Goal: Task Accomplishment & Management: Use online tool/utility

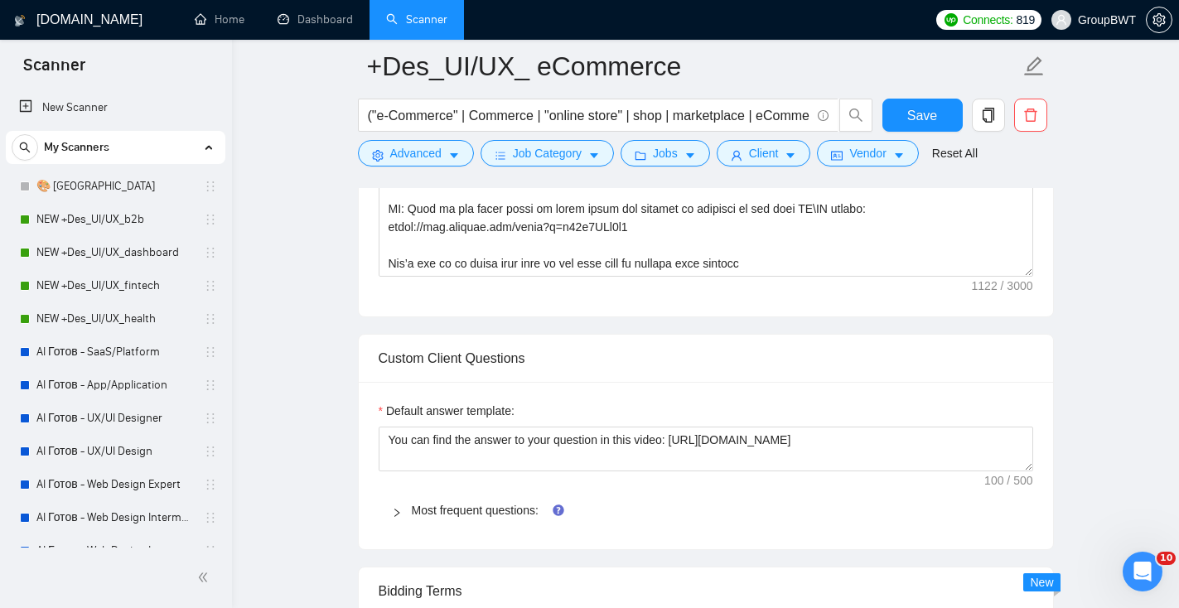
scroll to position [700, 0]
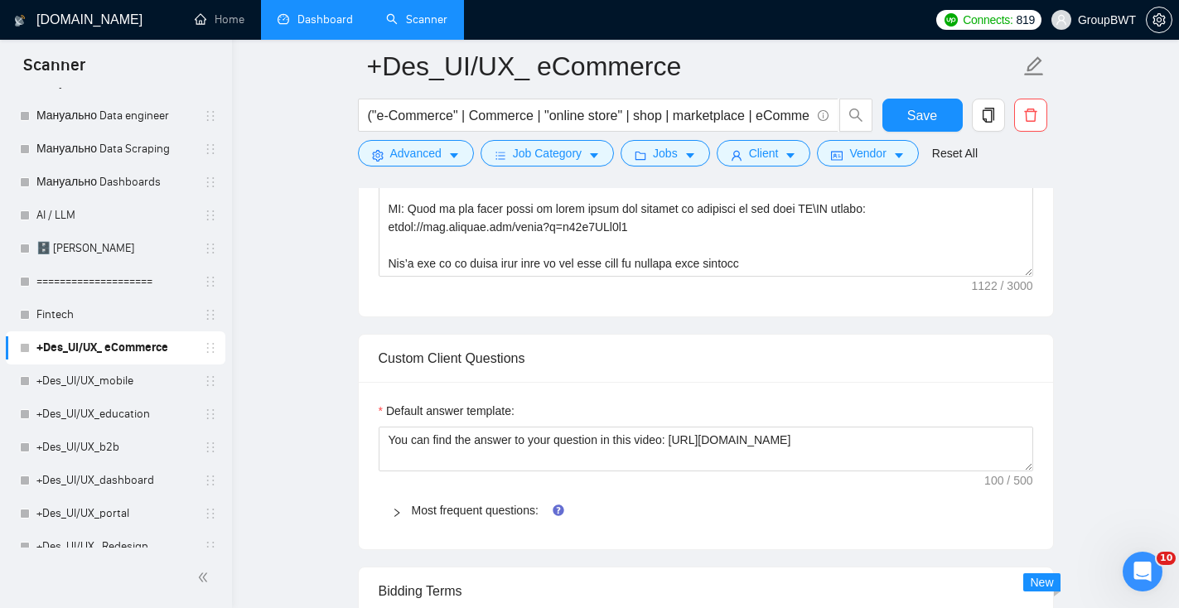
click at [306, 27] on link "Dashboard" at bounding box center [314, 19] width 75 height 14
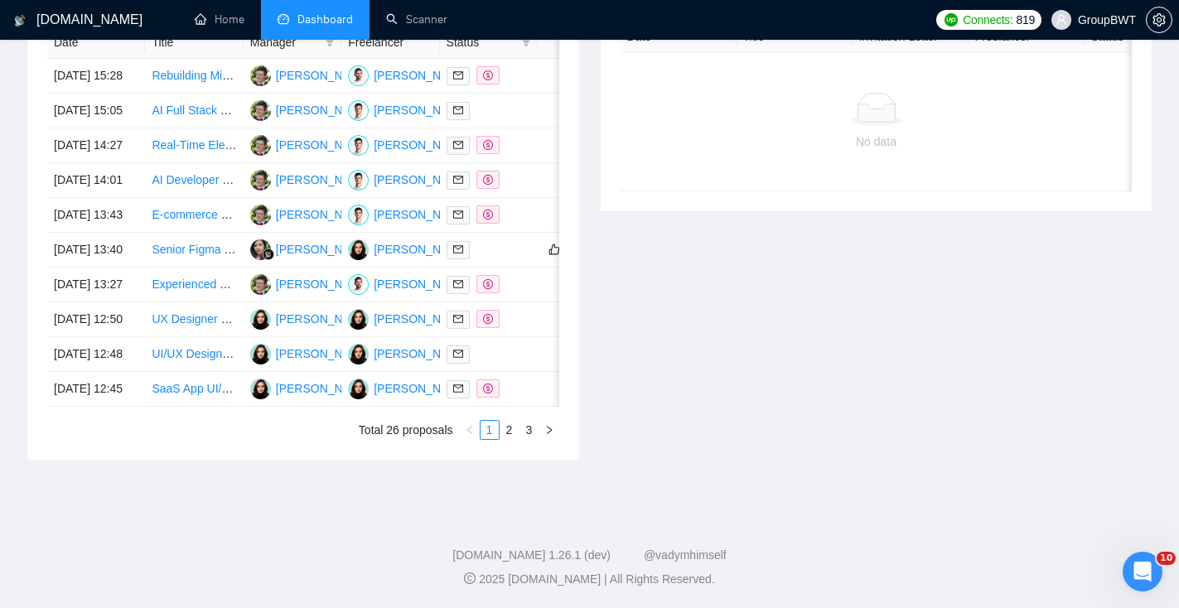
scroll to position [368, 0]
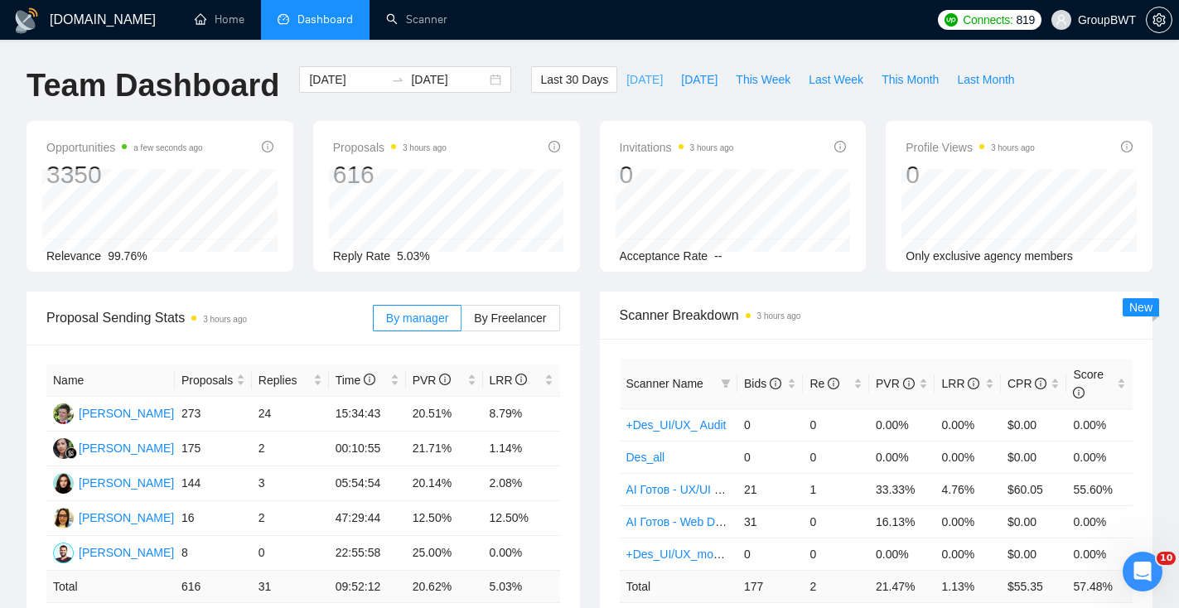
click at [641, 78] on span "[DATE]" at bounding box center [644, 79] width 36 height 18
type input "[DATE]"
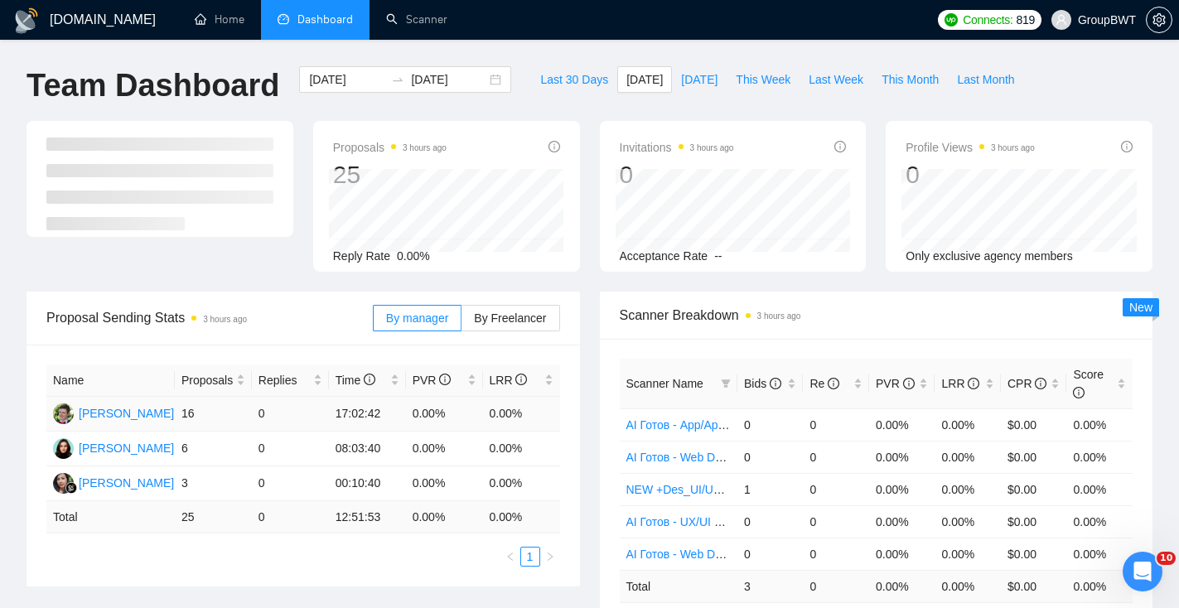
scroll to position [286, 0]
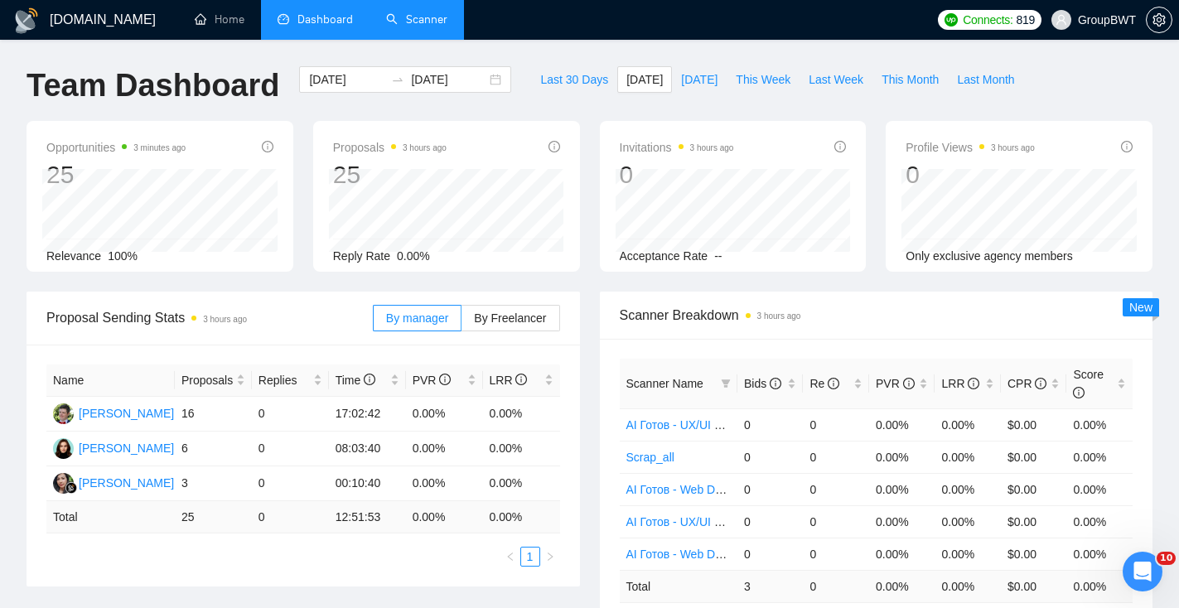
click at [427, 25] on link "Scanner" at bounding box center [416, 19] width 61 height 14
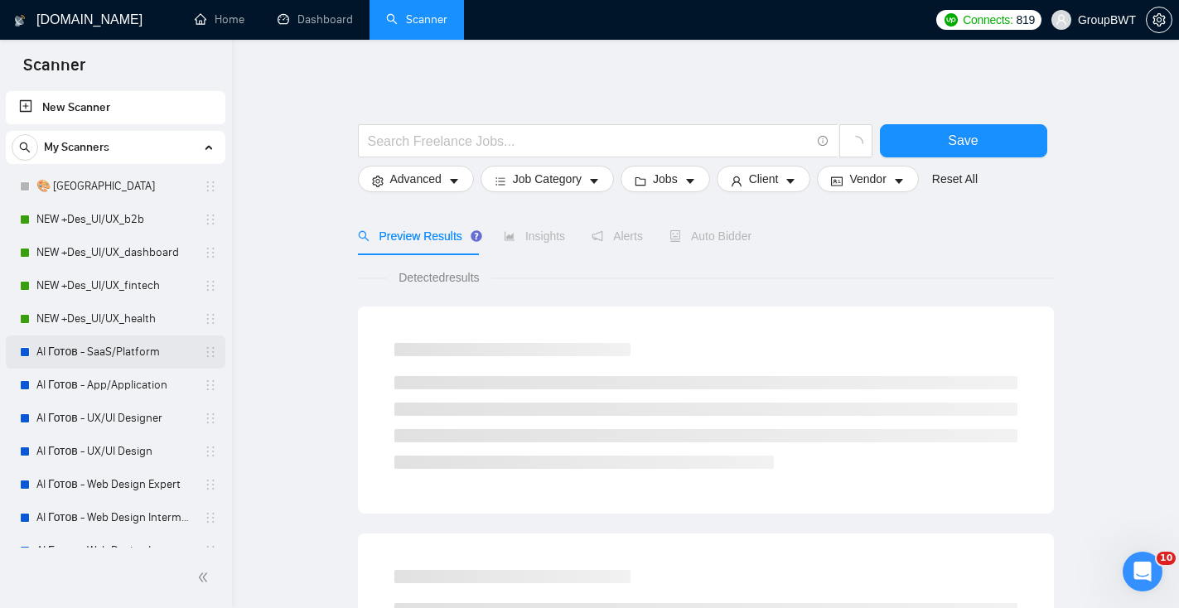
click at [106, 355] on link "AI Готов - SaaS/Platform" at bounding box center [114, 351] width 157 height 33
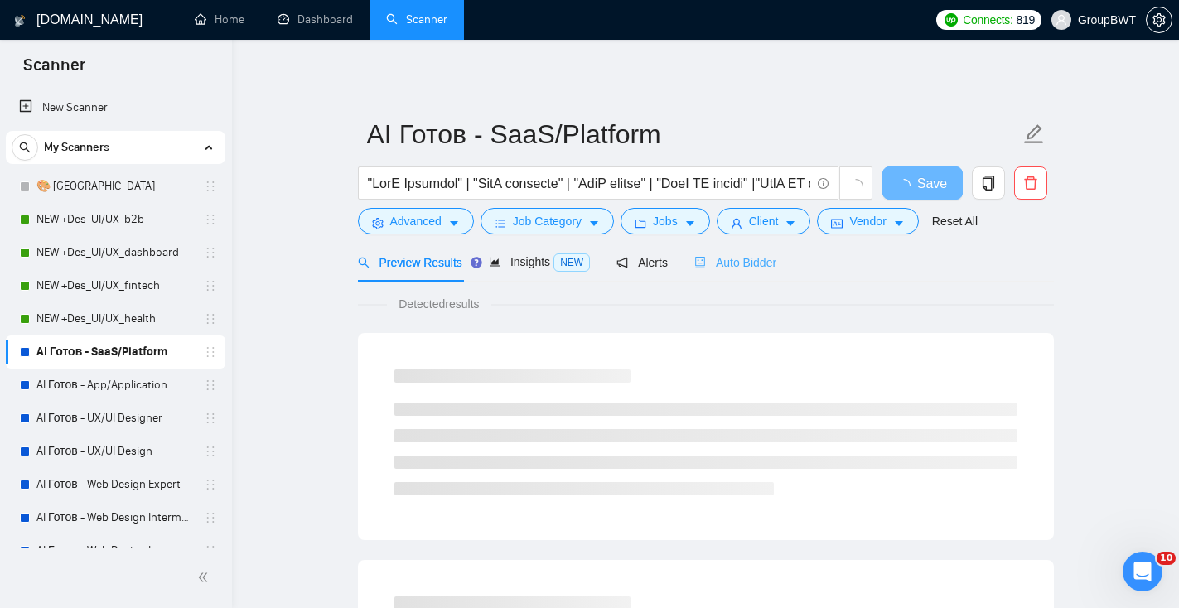
click at [734, 272] on div "Auto Bidder" at bounding box center [735, 262] width 82 height 39
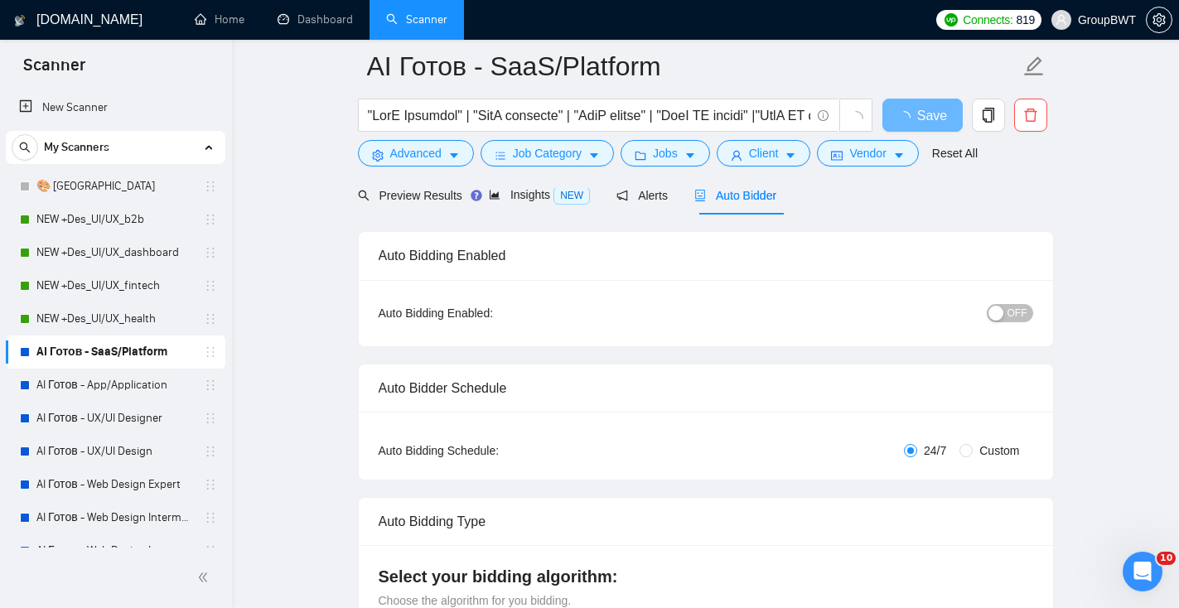
scroll to position [81, 0]
click at [1024, 310] on span "OFF" at bounding box center [1017, 312] width 20 height 18
click at [928, 116] on span "Save" at bounding box center [922, 115] width 30 height 21
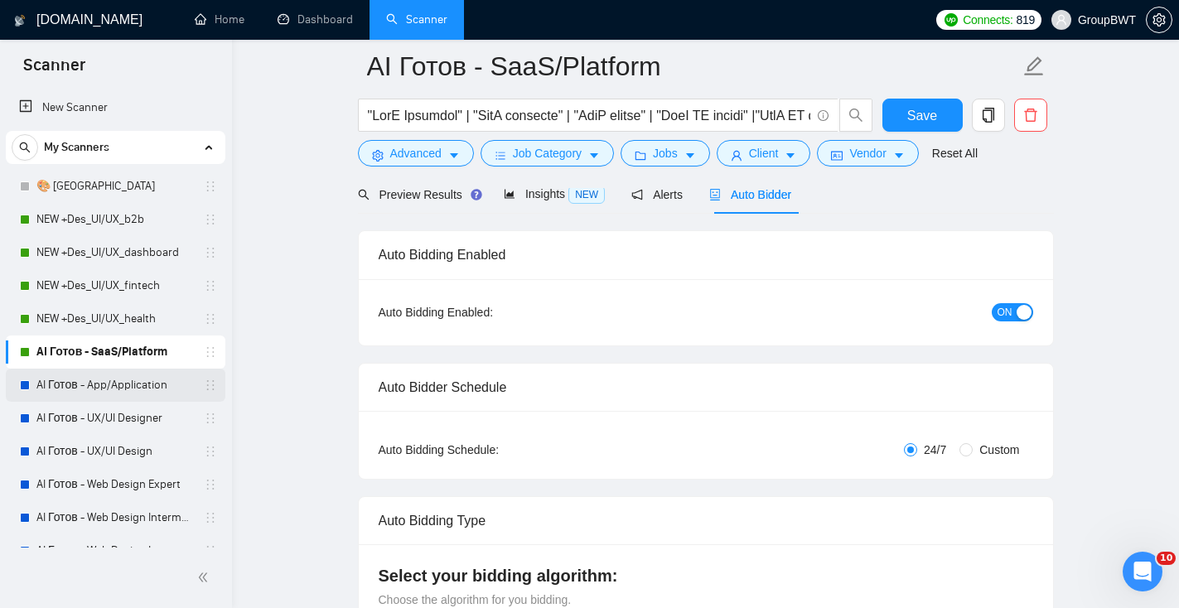
click at [129, 383] on link "AI Готов - App/Application" at bounding box center [114, 385] width 157 height 33
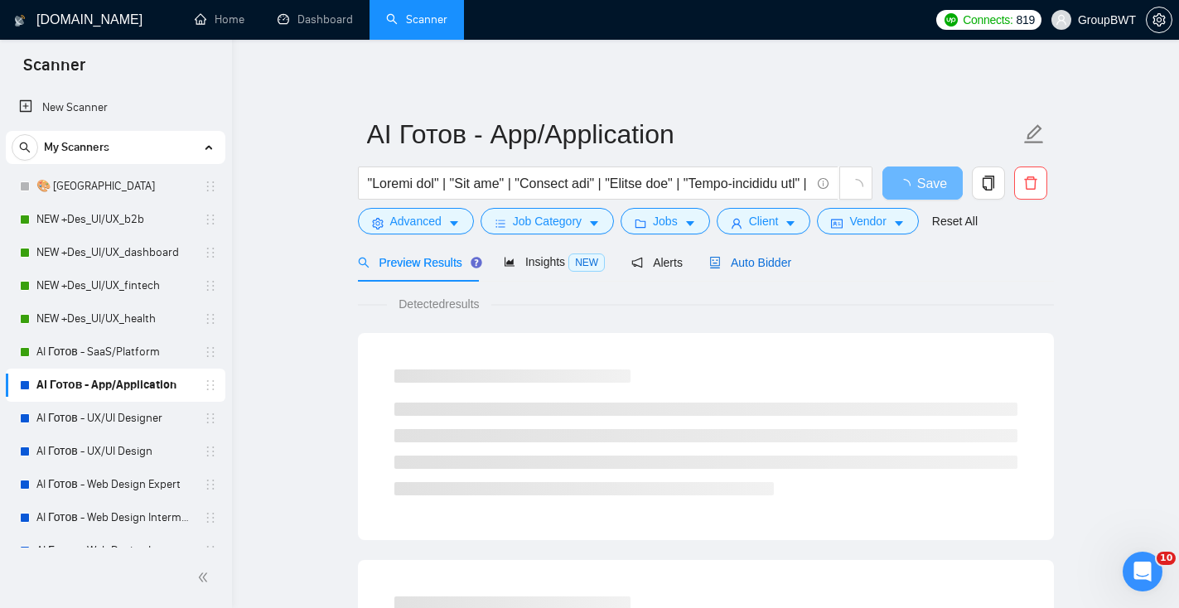
click at [778, 258] on span "Auto Bidder" at bounding box center [750, 262] width 82 height 13
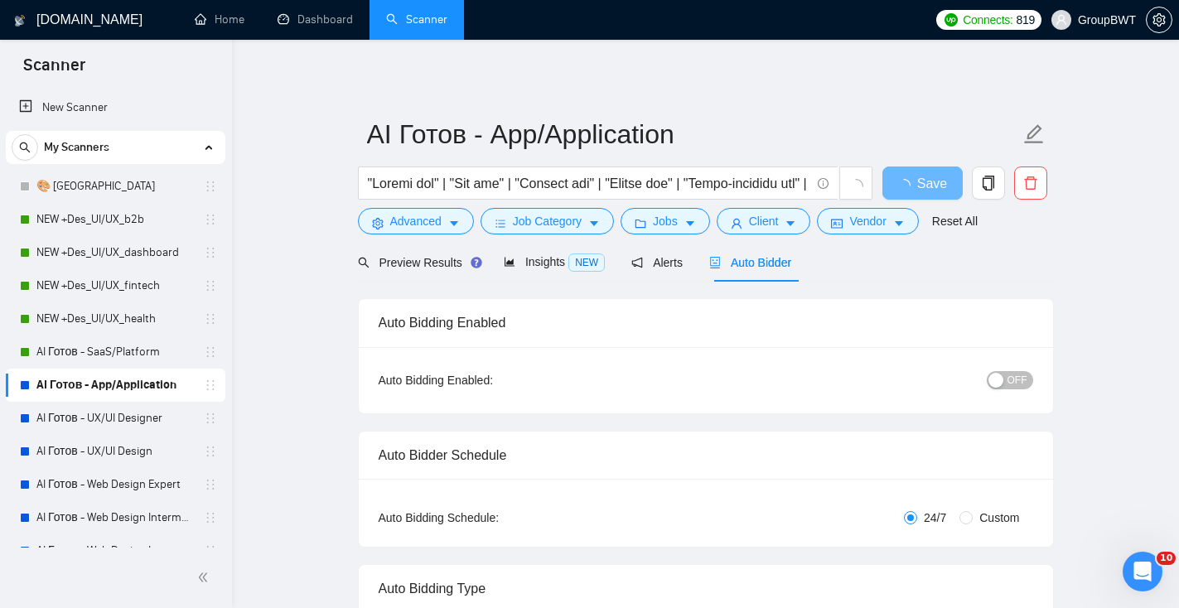
click at [995, 374] on div "button" at bounding box center [995, 380] width 15 height 15
click at [929, 186] on span "Save" at bounding box center [922, 183] width 30 height 21
click at [155, 426] on link "AI Готов - UX/UI Designer" at bounding box center [114, 418] width 157 height 33
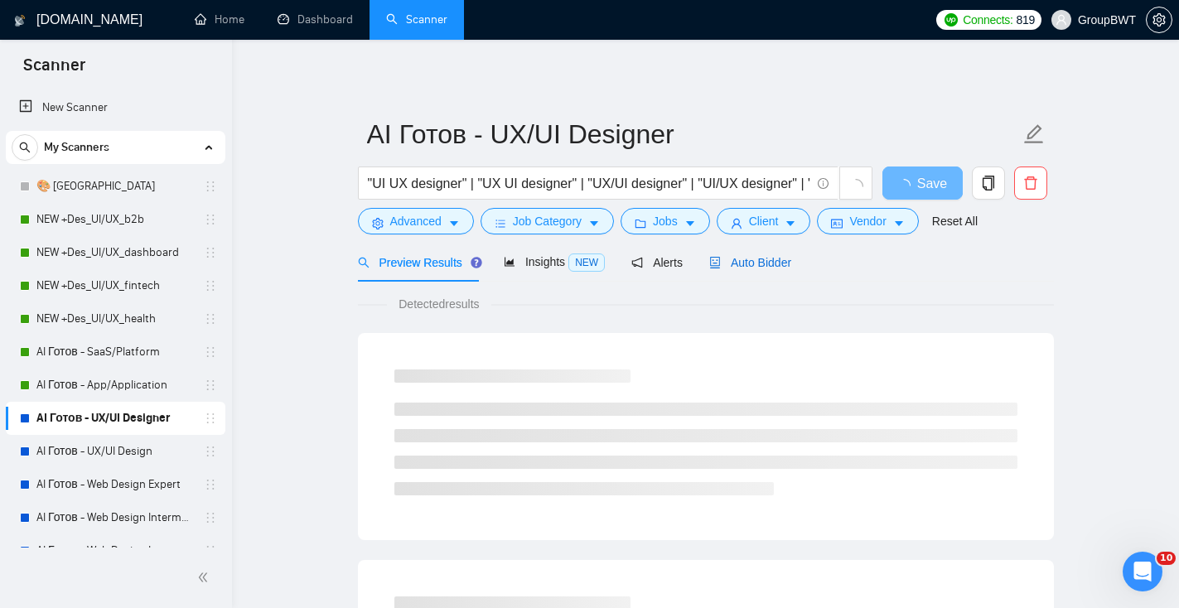
click at [769, 262] on span "Auto Bidder" at bounding box center [750, 262] width 82 height 13
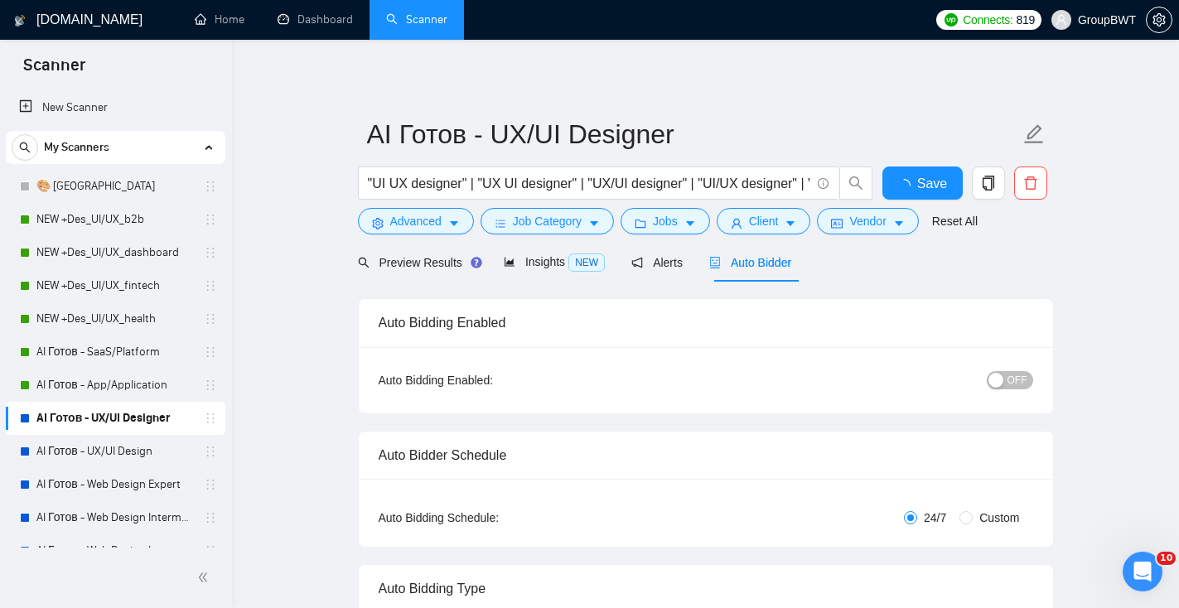
click at [1006, 382] on button "OFF" at bounding box center [1009, 380] width 46 height 18
click at [925, 183] on span "Save" at bounding box center [922, 183] width 30 height 21
click at [148, 446] on link "AI Готов - UX/UI Design" at bounding box center [114, 451] width 157 height 33
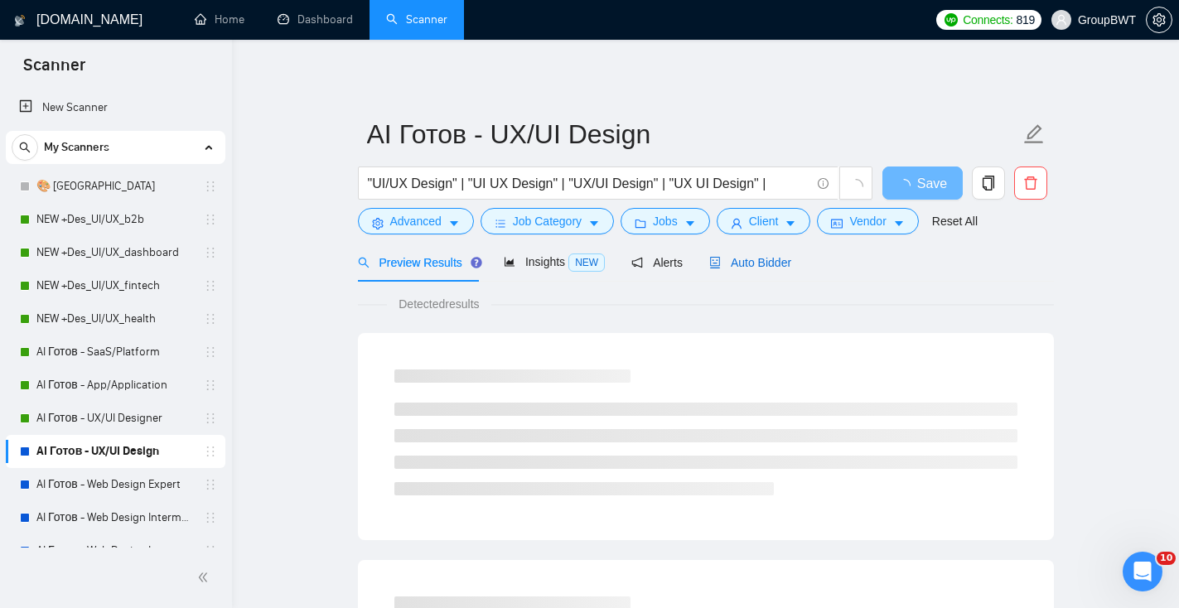
click at [775, 270] on div "Auto Bidder" at bounding box center [750, 262] width 82 height 18
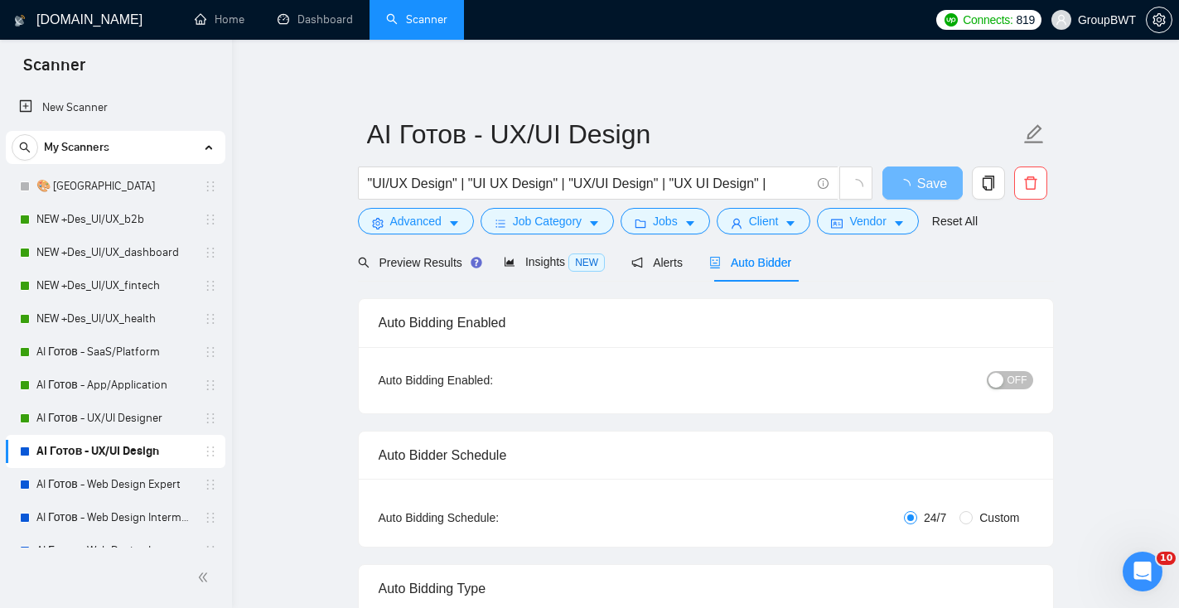
click at [1029, 385] on button "OFF" at bounding box center [1009, 380] width 46 height 18
click at [915, 181] on span "Save" at bounding box center [922, 183] width 30 height 21
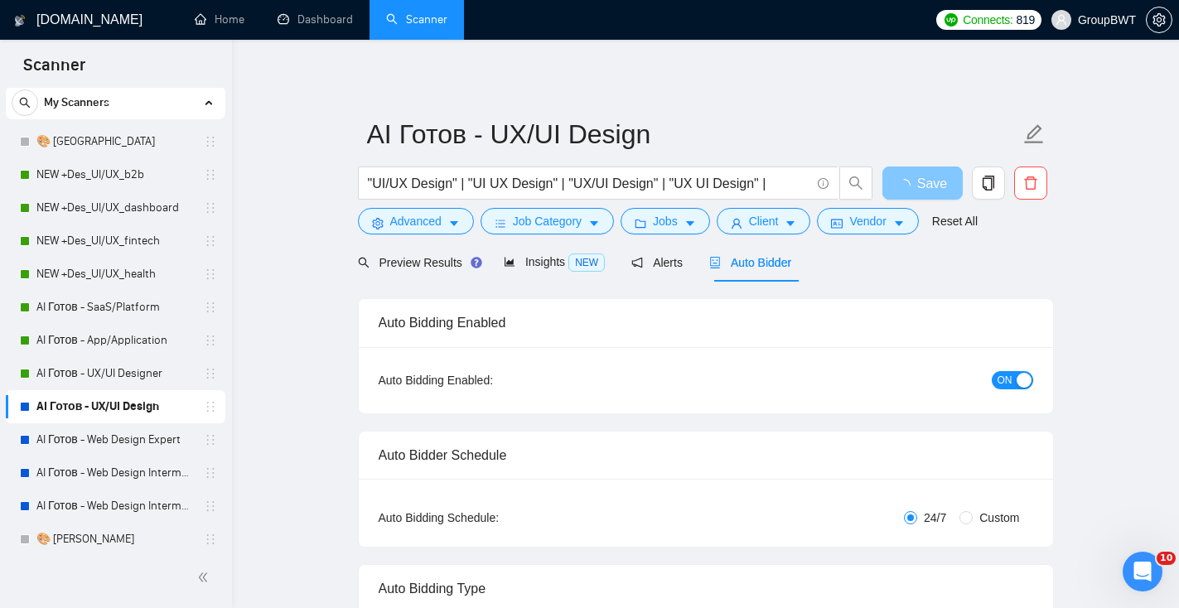
scroll to position [65, 0]
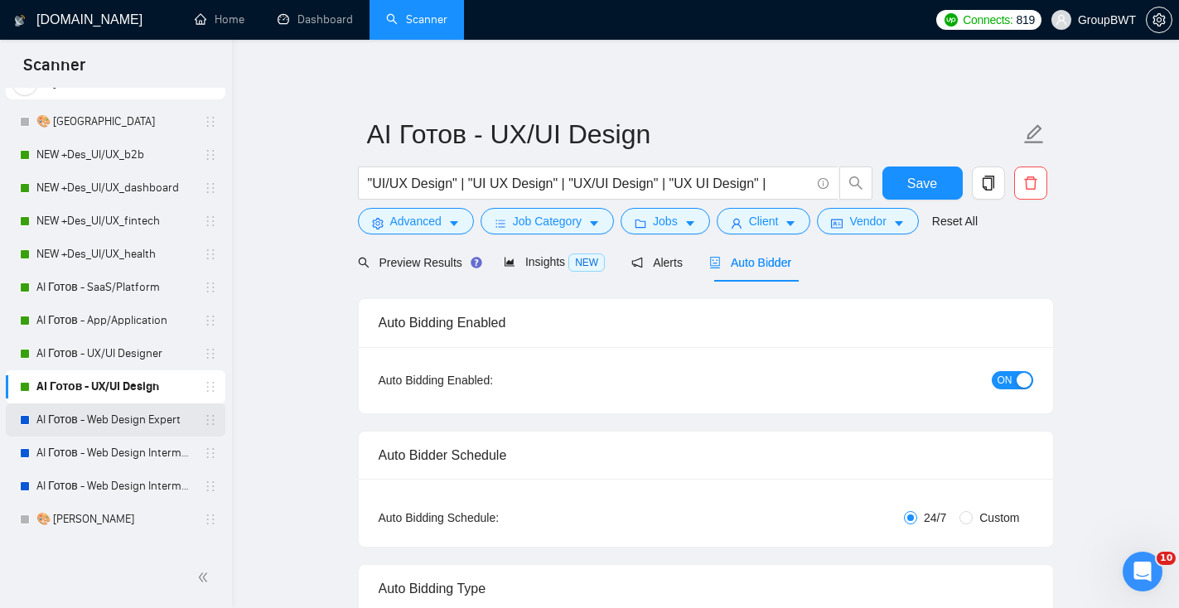
click at [153, 429] on link "AI Готов - Web Design Expert" at bounding box center [114, 419] width 157 height 33
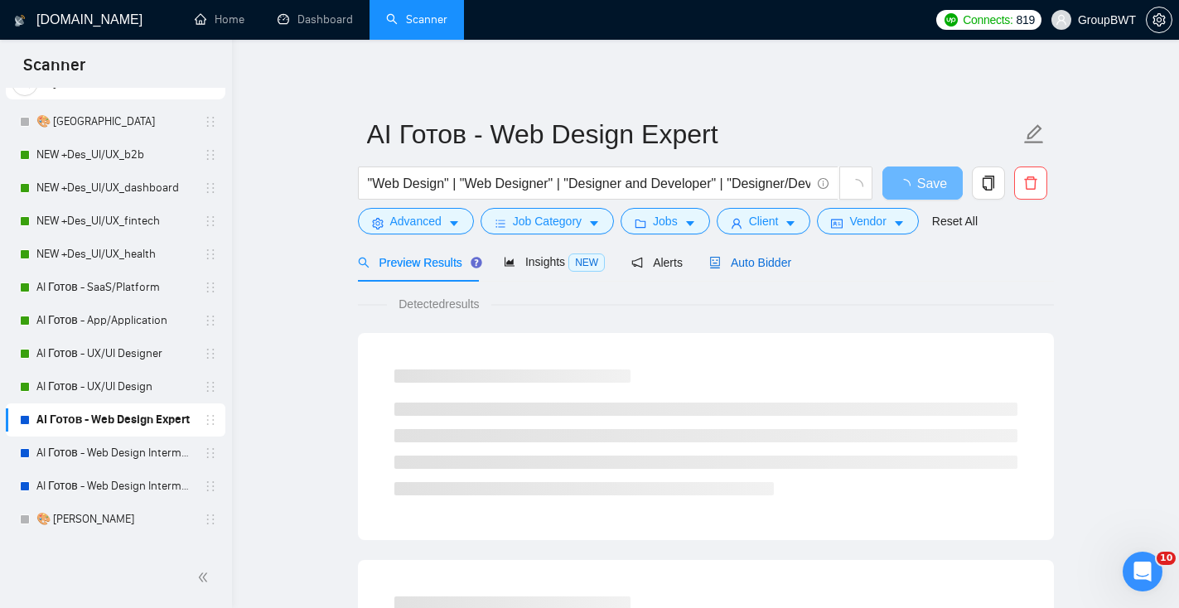
click at [745, 264] on span "Auto Bidder" at bounding box center [750, 262] width 82 height 13
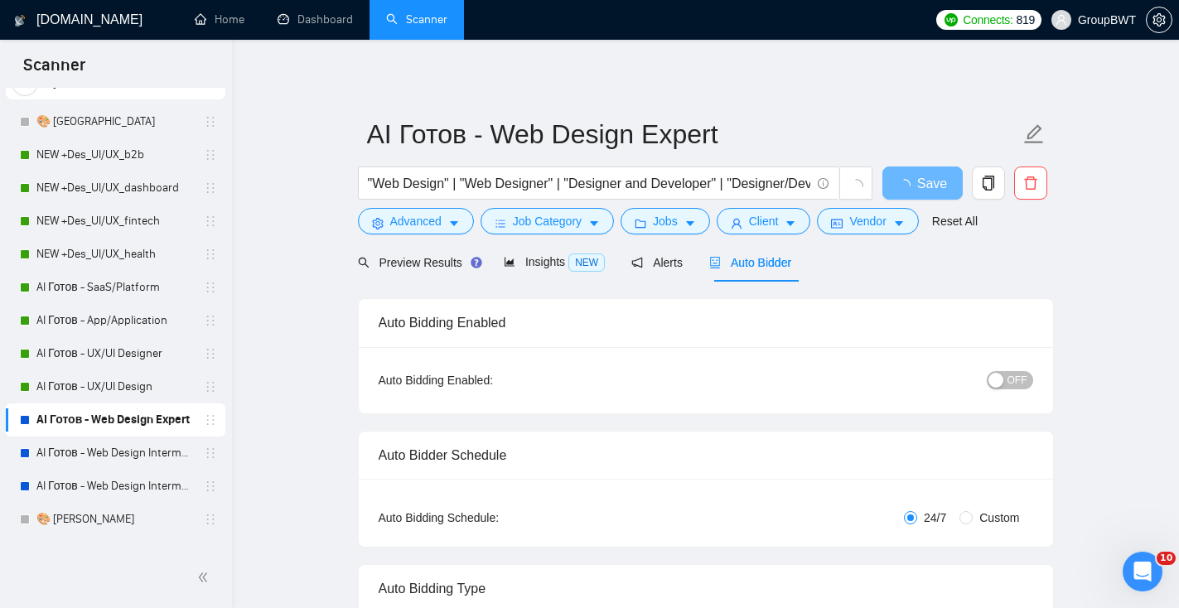
click at [1011, 375] on span "OFF" at bounding box center [1017, 380] width 20 height 18
click at [903, 179] on button "Save" at bounding box center [922, 182] width 80 height 33
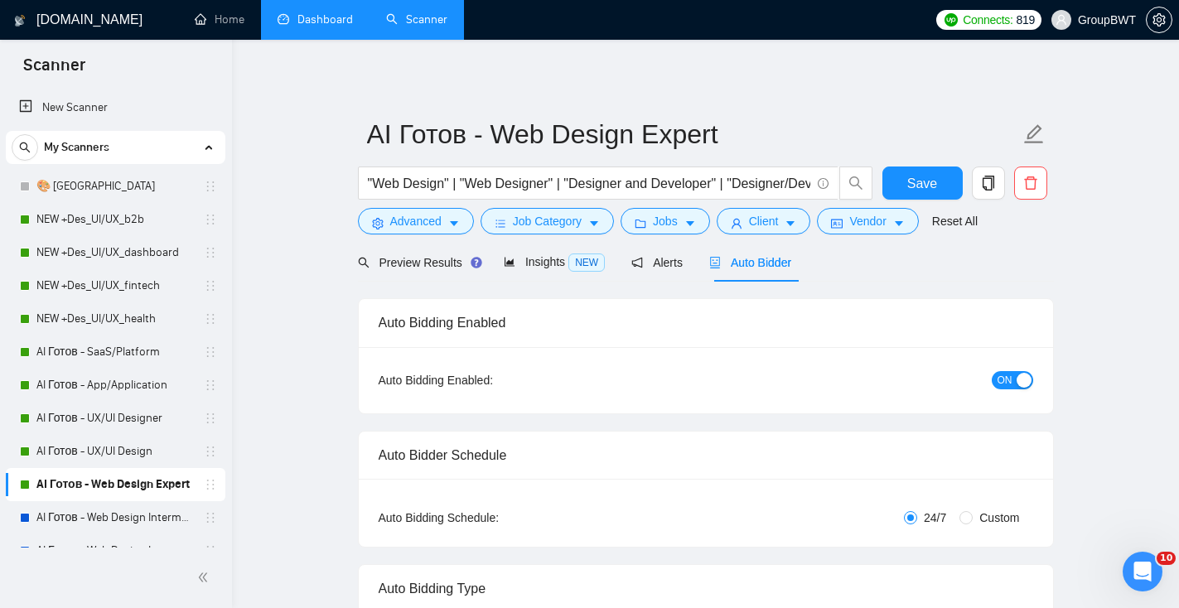
click at [309, 27] on link "Dashboard" at bounding box center [314, 19] width 75 height 14
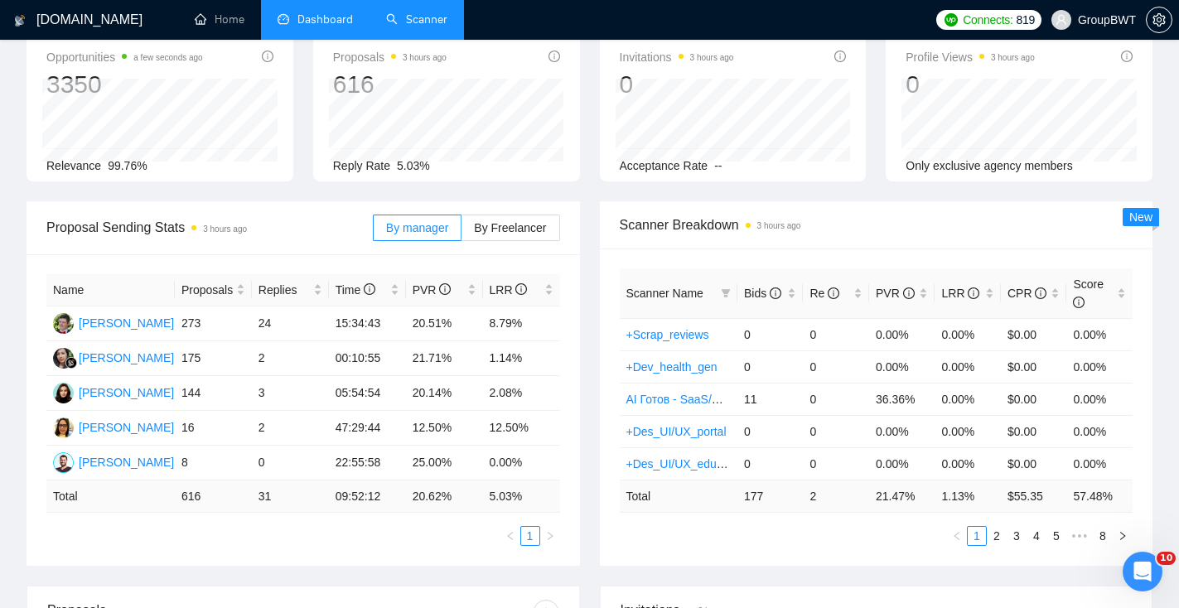
scroll to position [89, 0]
